Goal: Information Seeking & Learning: Learn about a topic

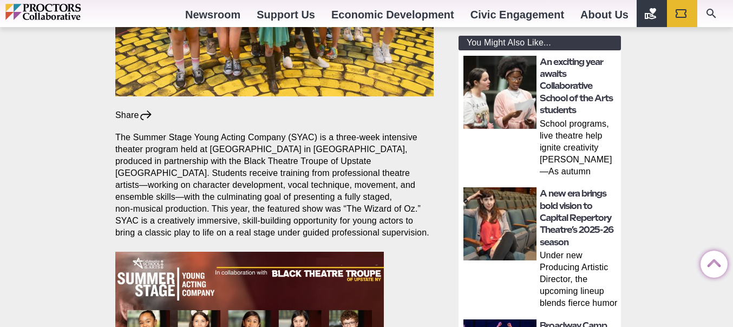
scroll to position [360, 0]
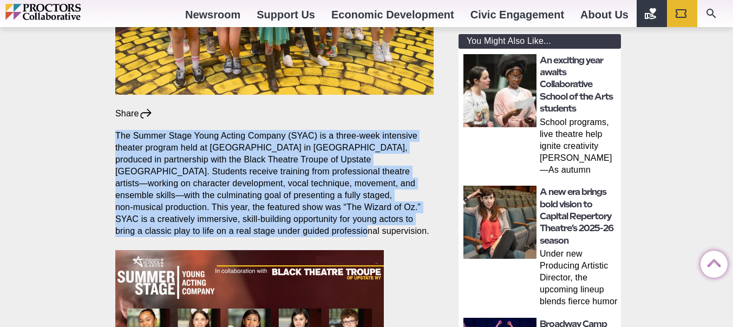
drag, startPoint x: 215, startPoint y: 231, endPoint x: 81, endPoint y: 137, distance: 163.8
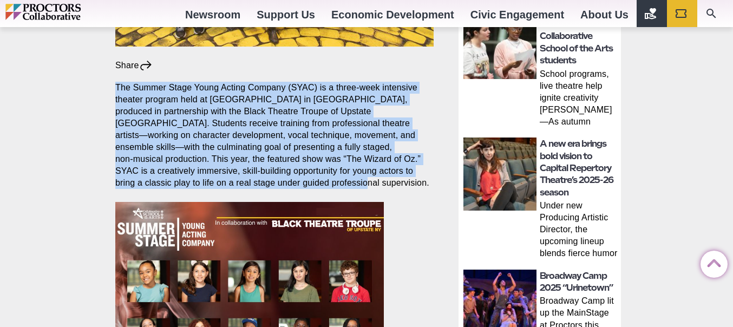
scroll to position [407, 0]
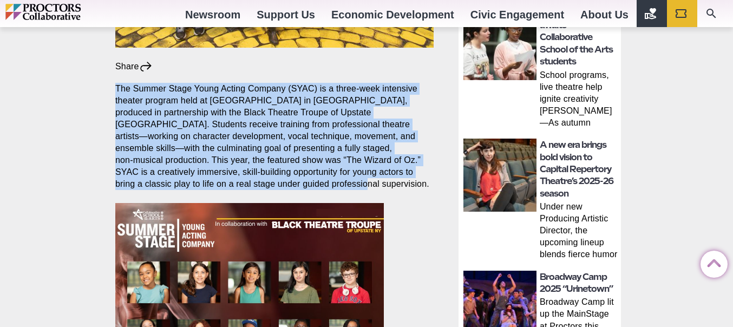
copy p "The Summer Stage Young Acting Company (SYAC) is a three‑week intensive theater …"
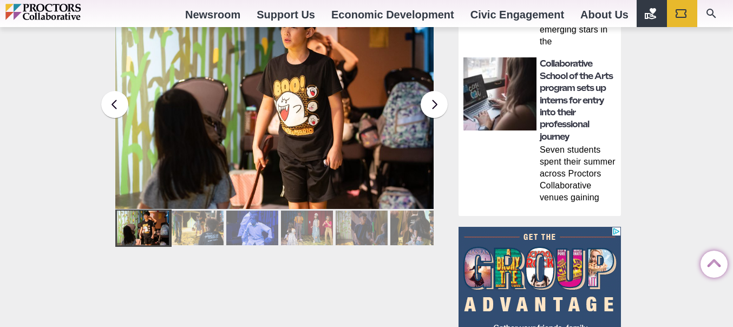
scroll to position [847, 0]
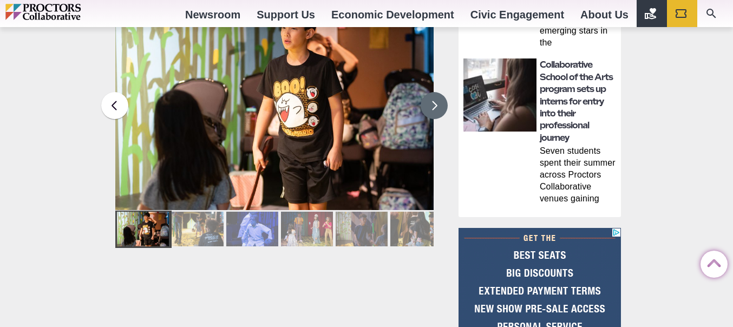
click at [437, 104] on button at bounding box center [434, 105] width 27 height 27
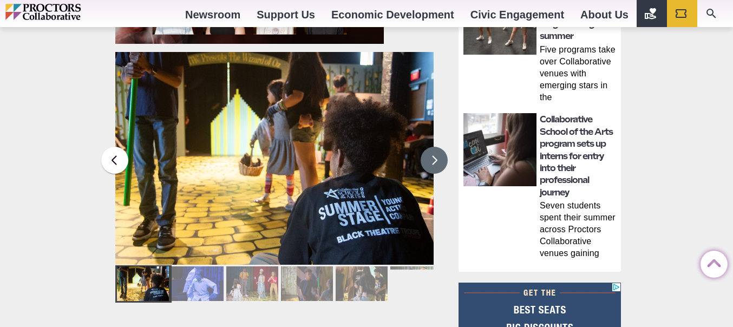
scroll to position [786, 0]
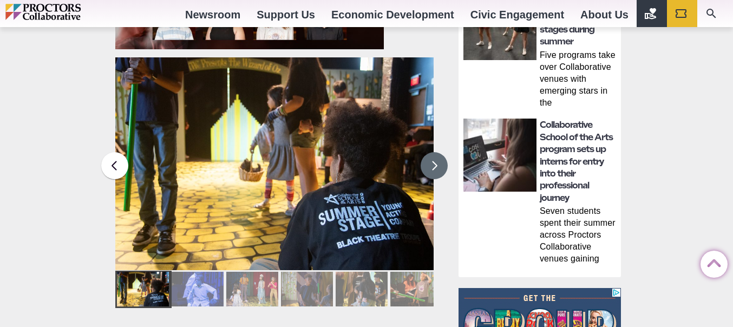
click at [437, 164] on button at bounding box center [434, 165] width 27 height 27
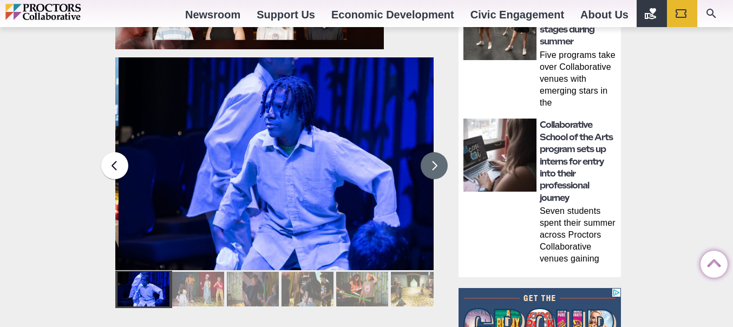
click at [437, 164] on button at bounding box center [434, 165] width 27 height 27
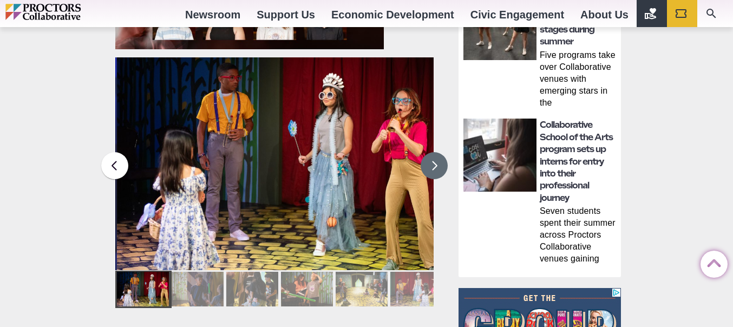
click at [437, 164] on button at bounding box center [434, 165] width 27 height 27
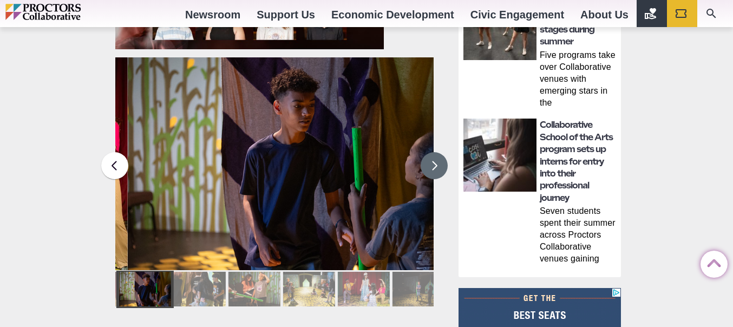
click at [437, 164] on button at bounding box center [434, 165] width 27 height 27
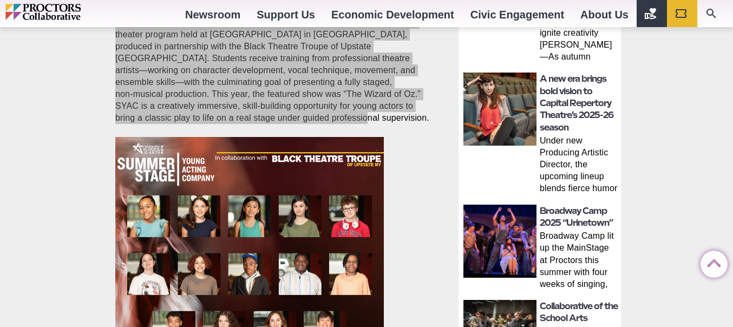
scroll to position [0, 0]
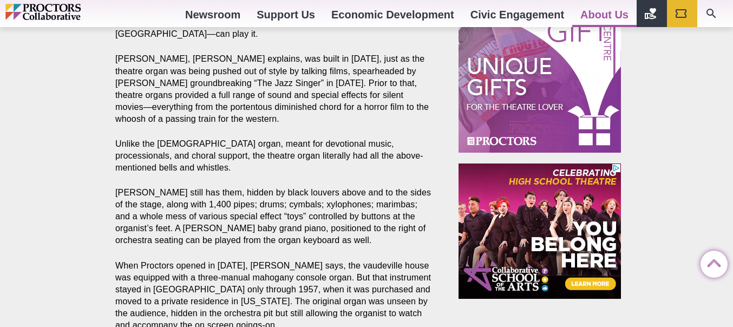
scroll to position [525, 0]
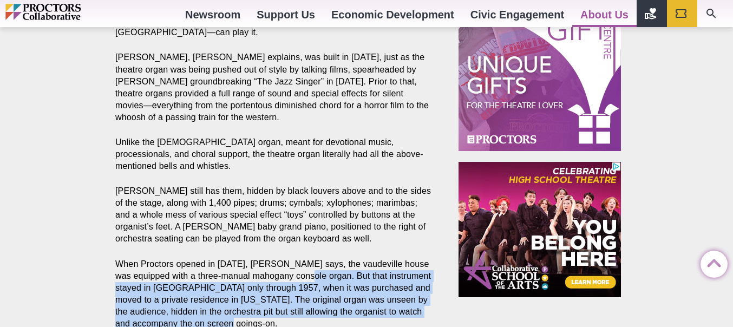
drag, startPoint x: 330, startPoint y: 211, endPoint x: 330, endPoint y: 258, distance: 47.1
click at [330, 258] on p "When Proctors opened in [DATE], [PERSON_NAME] says, the vaudeville house was eq…" at bounding box center [274, 293] width 318 height 71
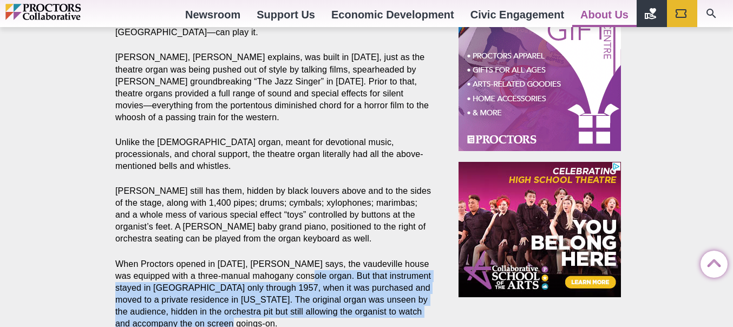
click at [330, 258] on p "When Proctors opened in [DATE], [PERSON_NAME] says, the vaudeville house was eq…" at bounding box center [274, 293] width 318 height 71
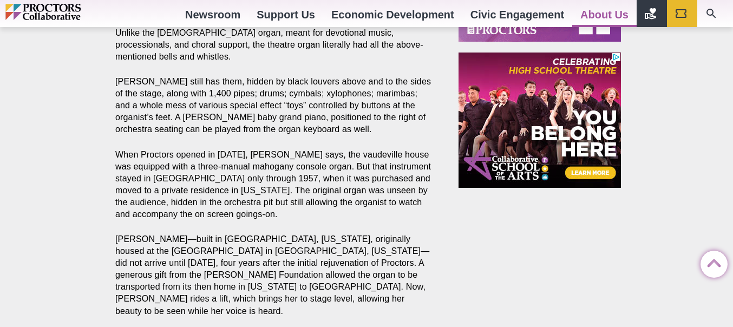
scroll to position [637, 0]
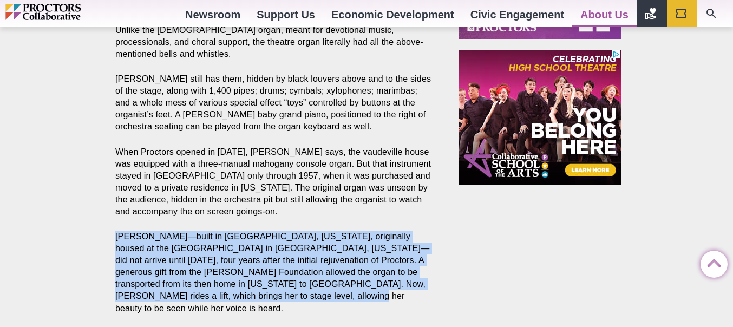
drag, startPoint x: 395, startPoint y: 161, endPoint x: 389, endPoint y: 231, distance: 70.1
click at [389, 231] on section "G lorious melodies of days gone by Goldie’s 32 pedals, 250 stops and 1,400 pipe…" at bounding box center [277, 126] width 340 height 1155
click at [389, 231] on p "Goldie—built in North Tonawanda, New York, originally housed at the Paramount T…" at bounding box center [274, 273] width 318 height 84
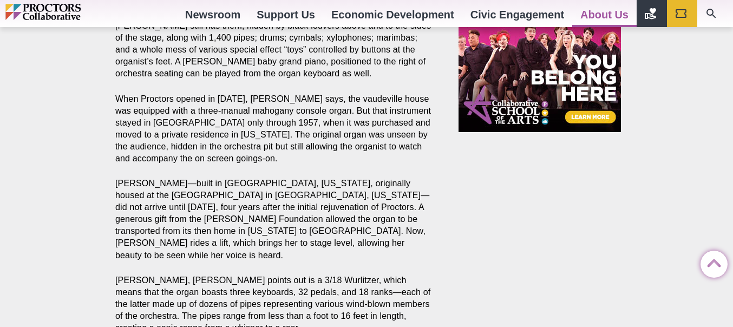
scroll to position [692, 0]
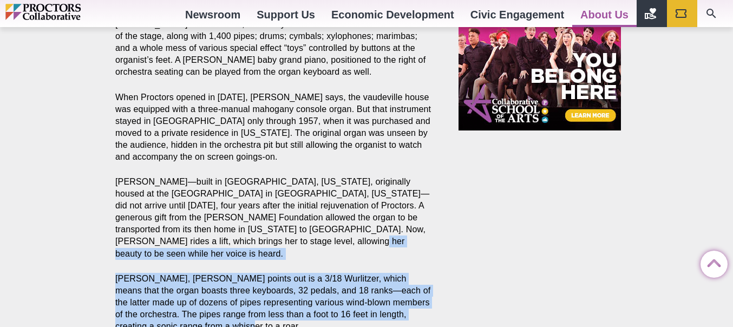
drag, startPoint x: 395, startPoint y: 175, endPoint x: 390, endPoint y: 244, distance: 68.5
click at [390, 244] on section "G lorious melodies of days gone by Goldie’s 32 pedals, 250 stops and 1,400 pipe…" at bounding box center [277, 72] width 340 height 1155
click at [390, 273] on p "Goldie, Hackert points out is a 3/18 Wurlitzer, which means that the organ boas…" at bounding box center [274, 303] width 318 height 60
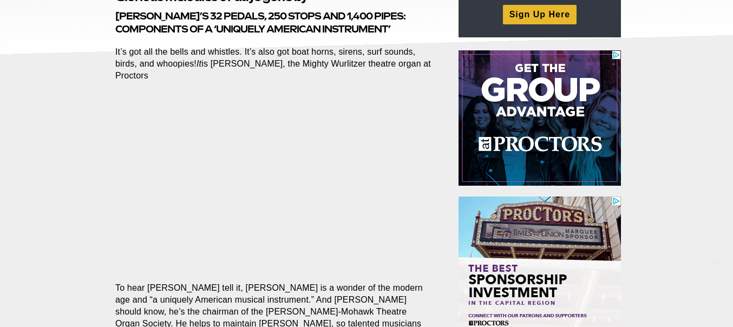
scroll to position [204, 0]
